Goal: Obtain resource: Download file/media

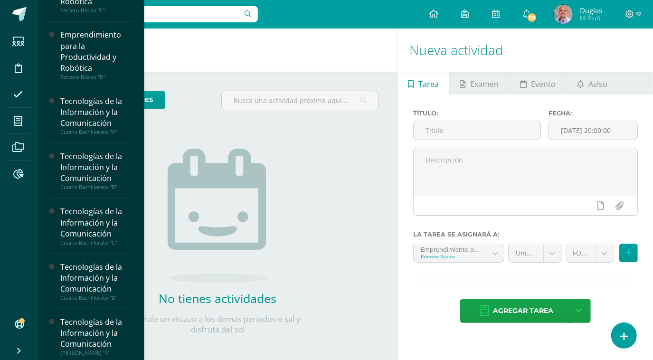
scroll to position [488, 0]
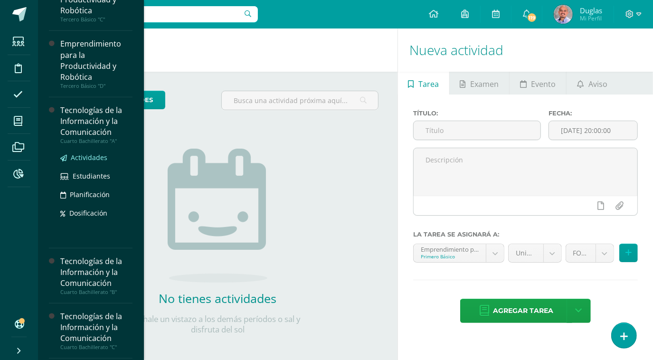
click at [92, 155] on span "Actividades" at bounding box center [89, 157] width 37 height 9
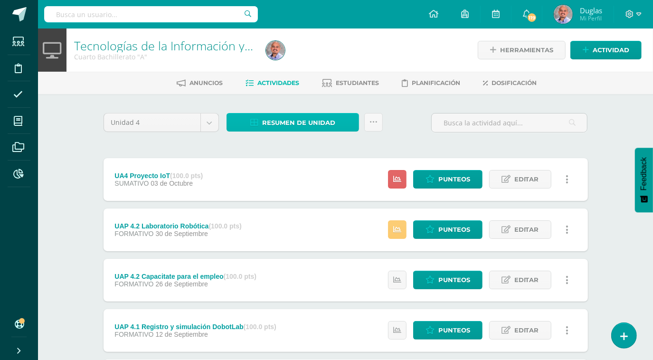
click at [283, 120] on span "Resumen de unidad" at bounding box center [298, 123] width 73 height 18
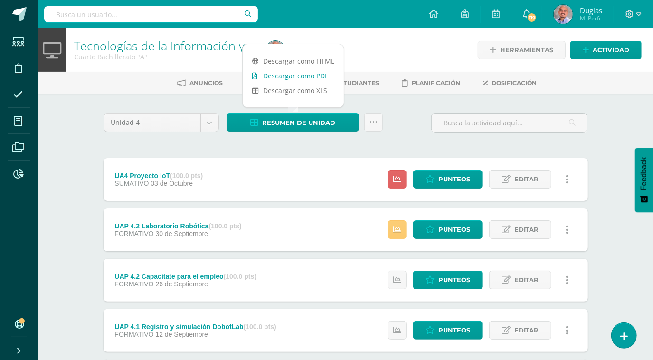
click at [289, 71] on link "Descargar como PDF" at bounding box center [293, 75] width 101 height 15
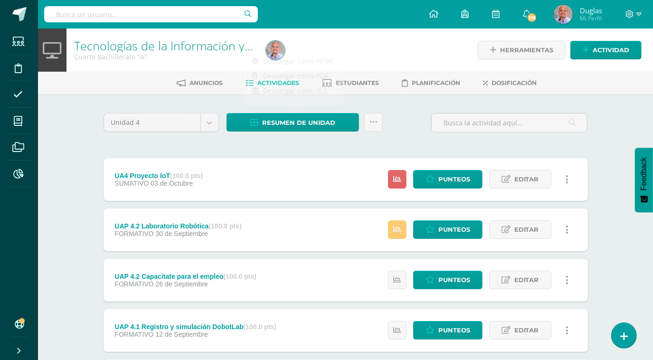
click at [594, 125] on div "Unidad 4 Unidad 1 Unidad 2 Unidad 3 Unidad 4 Resumen de unidad Subir actividade…" at bounding box center [346, 280] width 523 height 372
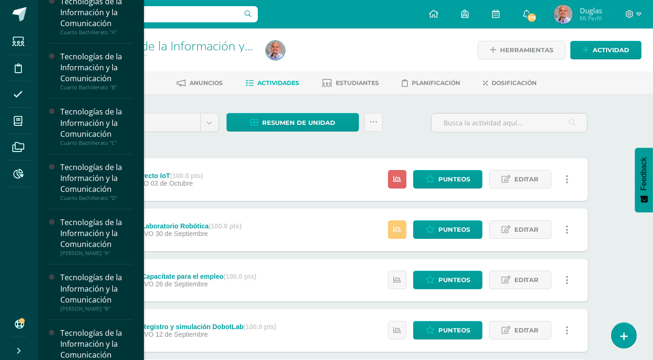
scroll to position [594, 0]
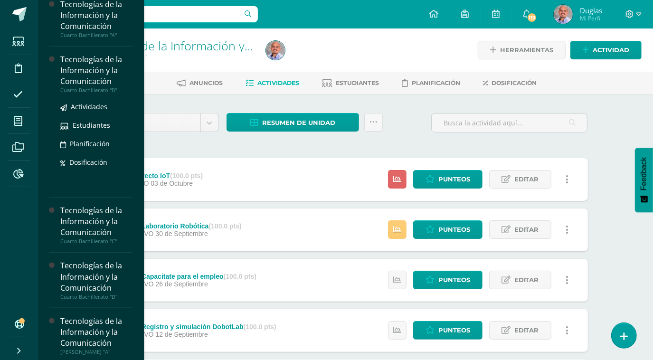
click at [100, 69] on div "Tecnologías de la Información y la Comunicación" at bounding box center [96, 70] width 72 height 33
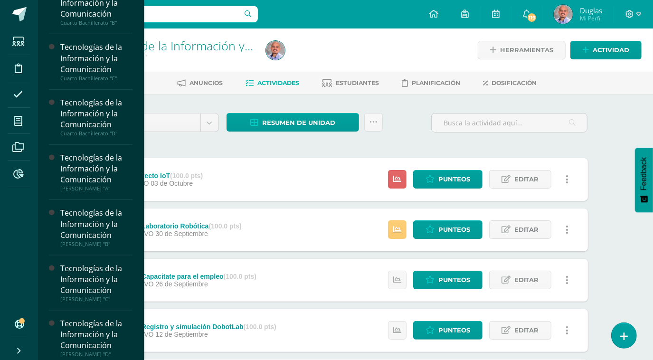
scroll to position [661, 0]
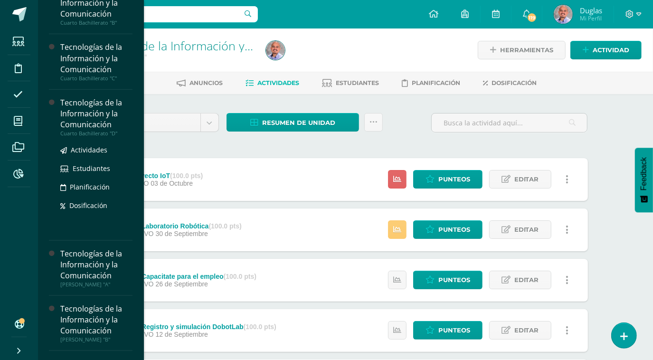
click at [82, 127] on div "Tecnologías de la Información y la Comunicación" at bounding box center [96, 113] width 72 height 33
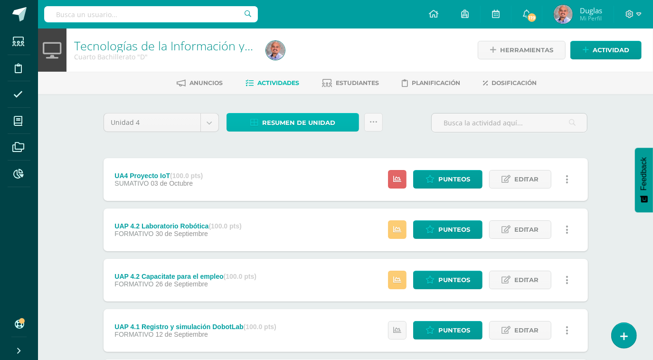
click at [297, 121] on span "Resumen de unidad" at bounding box center [298, 123] width 73 height 18
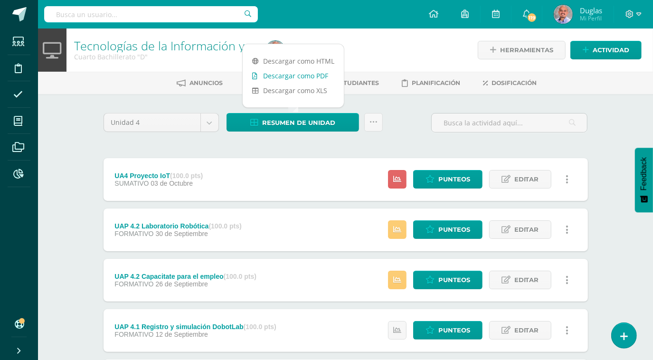
click at [323, 75] on link "Descargar como PDF" at bounding box center [293, 75] width 101 height 15
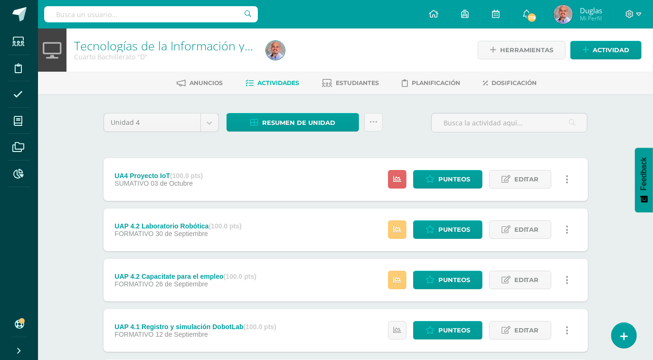
click at [428, 145] on div "Unidad 4 Unidad 1 Unidad 2 Unidad 3 Unidad 4 Resumen de unidad Subir actividade…" at bounding box center [346, 280] width 492 height 334
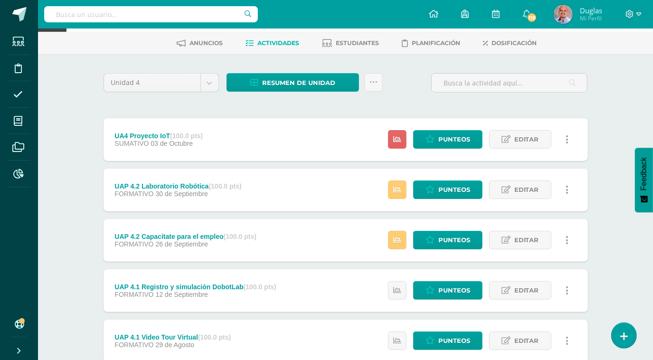
scroll to position [39, 0]
